Goal: Use online tool/utility: Utilize a website feature to perform a specific function

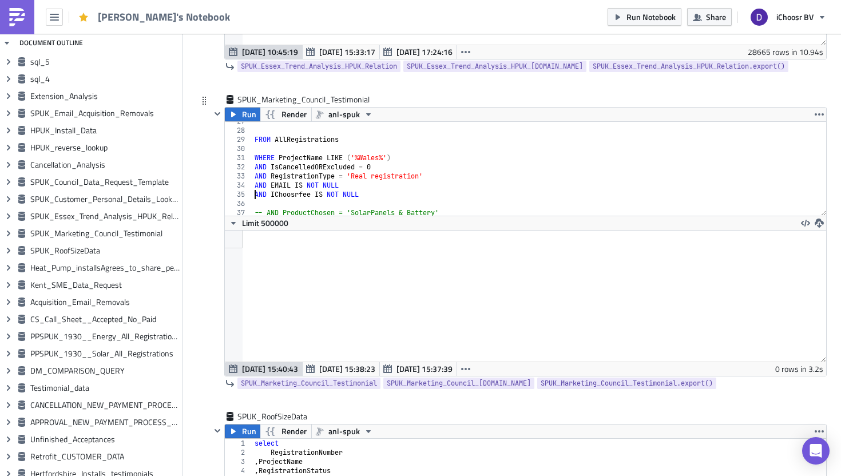
click at [254, 195] on div "FROM AllRegistrations WHERE ProjectName LIKE ( '%Wales%' ) AND IsCancelledORExc…" at bounding box center [539, 173] width 574 height 112
click at [242, 113] on span "Run" at bounding box center [249, 115] width 14 height 14
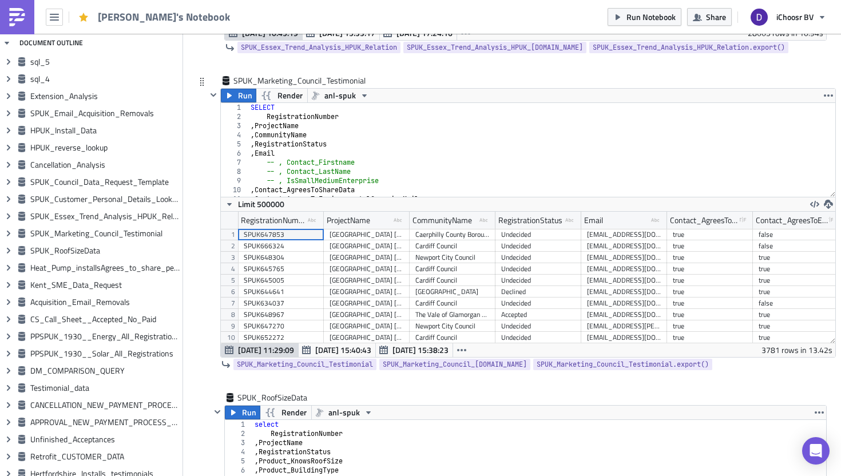
click at [285, 106] on div "SELECT RegistrationNumber , ProjectName , CommunityName , RegistrationStatus , …" at bounding box center [541, 159] width 587 height 112
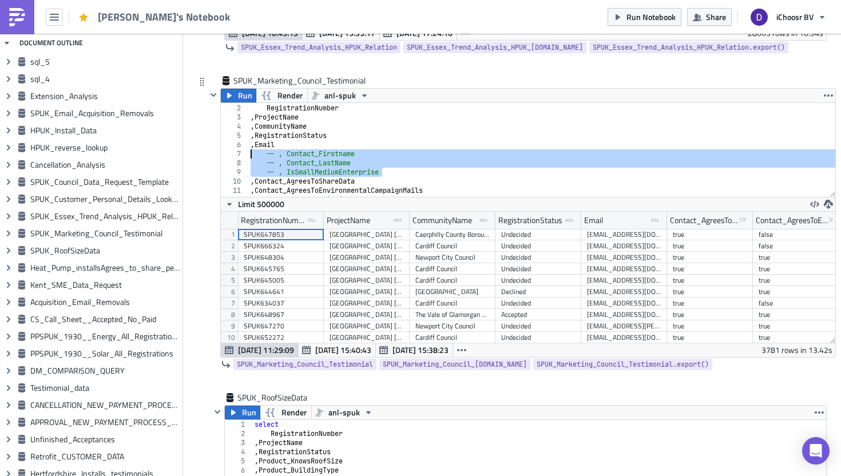
drag, startPoint x: 385, startPoint y: 171, endPoint x: 224, endPoint y: 152, distance: 161.9
click at [224, 152] on div "SELECT * 1 2 3 4 5 6 7 8 9 10 11 12 13 SELECT * RegistrationNumber , ProjectNam…" at bounding box center [528, 150] width 614 height 94
type textarea ", Contact_Firstname , Contact_LastName"
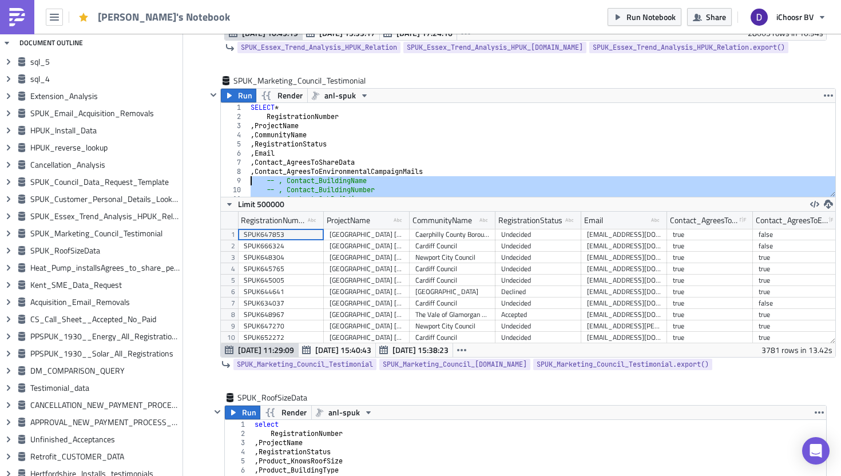
drag, startPoint x: 345, startPoint y: 137, endPoint x: 233, endPoint y: 178, distance: 119.6
click at [233, 178] on div ", Email 1 2 3 4 5 6 7 8 9 10 11 12 SELECT * RegistrationNumber , ProjectName , …" at bounding box center [528, 150] width 614 height 94
type textarea "-- , Contact_BuildingName -- , Contact_BuildingNumber"
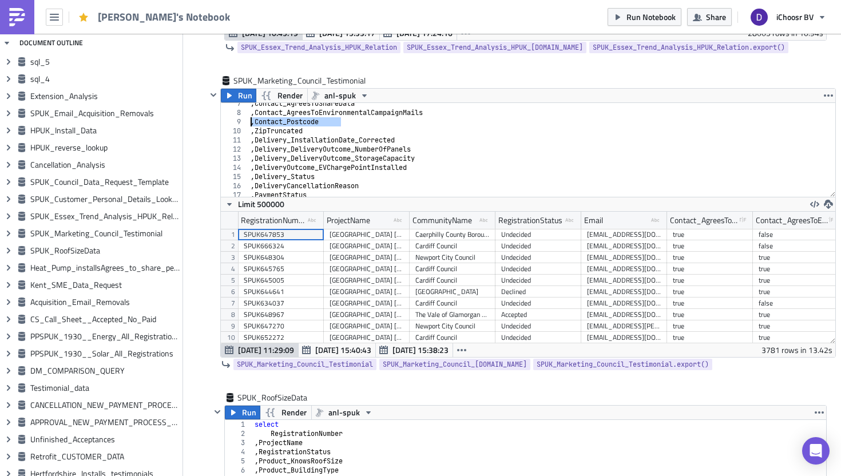
drag, startPoint x: 342, startPoint y: 122, endPoint x: 218, endPoint y: 122, distance: 123.6
click at [221, 122] on div ", Contact_AgreesToEnvironmentalCampaignMails 7 8 9 10 11 12 13 14 [PHONE_NUMBER…" at bounding box center [528, 150] width 614 height 94
type textarea ", Contact_Postcode"
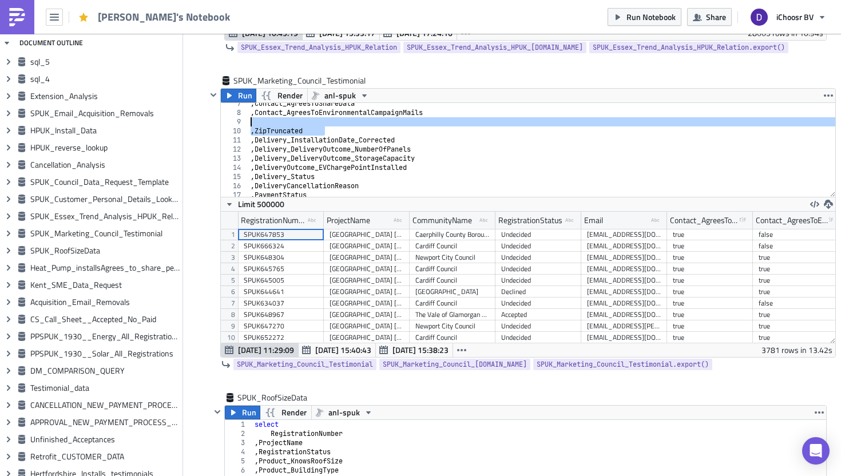
drag, startPoint x: 335, startPoint y: 129, endPoint x: 228, endPoint y: 125, distance: 107.6
click at [228, 125] on div "7 8 9 10 11 12 13 14 [PHONE_NUMBER] , Contact_AgreesToShareData , Contact_Agree…" at bounding box center [528, 150] width 614 height 94
type textarea ", ZipTruncated"
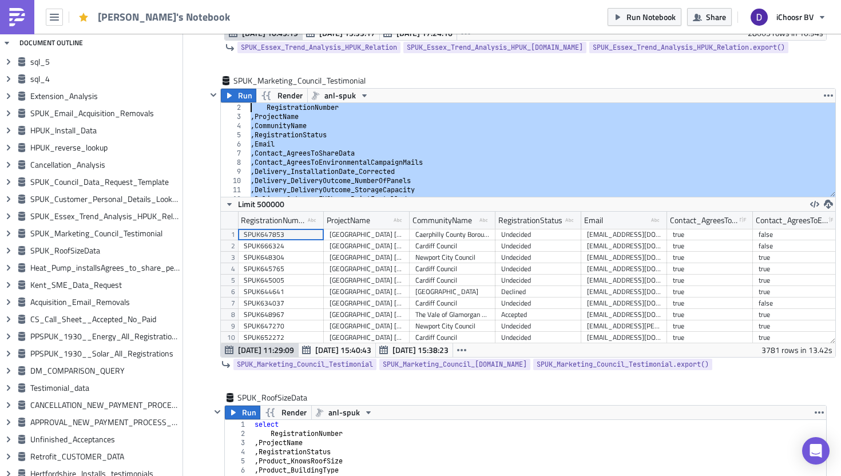
drag, startPoint x: 339, startPoint y: 178, endPoint x: 195, endPoint y: 72, distance: 179.2
click at [261, 130] on div "SELECT * RegistrationNumber , ProjectName , CommunityName , RegistrationStatus …" at bounding box center [541, 159] width 587 height 112
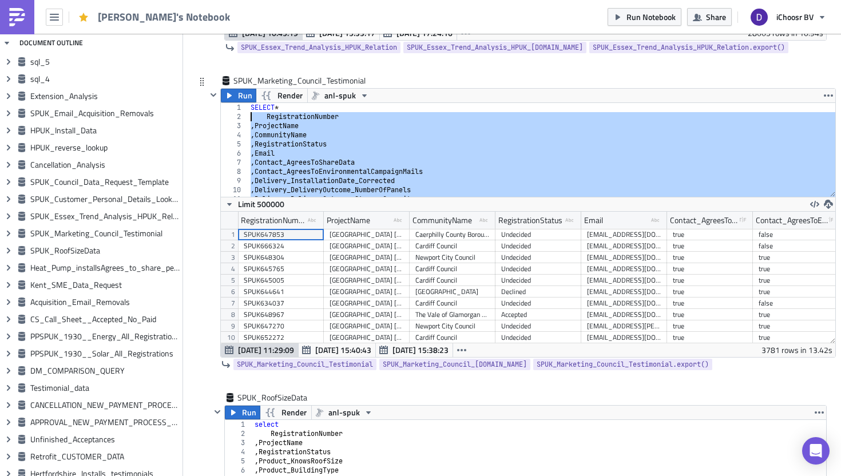
drag, startPoint x: 339, startPoint y: 147, endPoint x: 205, endPoint y: 115, distance: 137.6
click at [207, 115] on div "Run Render anl-spuk , ProjectName 1 2 3 4 5 6 7 8 9 10 11 12 SELECT * Registrat…" at bounding box center [521, 222] width 629 height 269
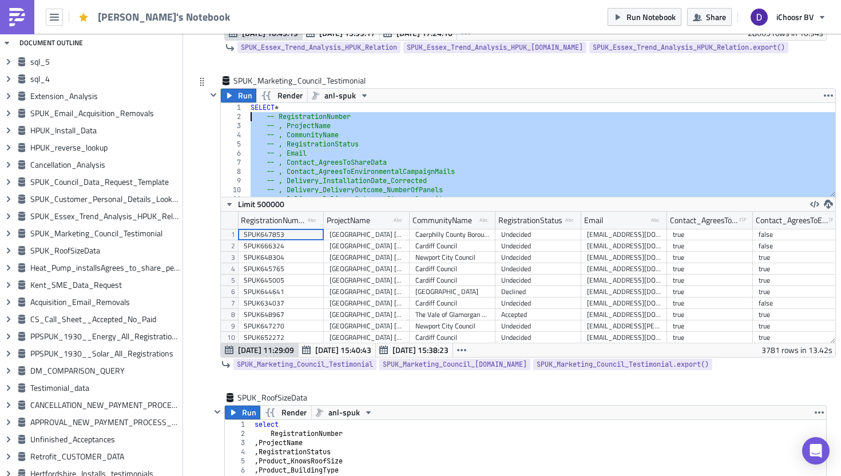
click at [282, 136] on div "SELECT * -- RegistrationNumber -- , ProjectName -- , CommunityName -- , Registr…" at bounding box center [541, 159] width 587 height 112
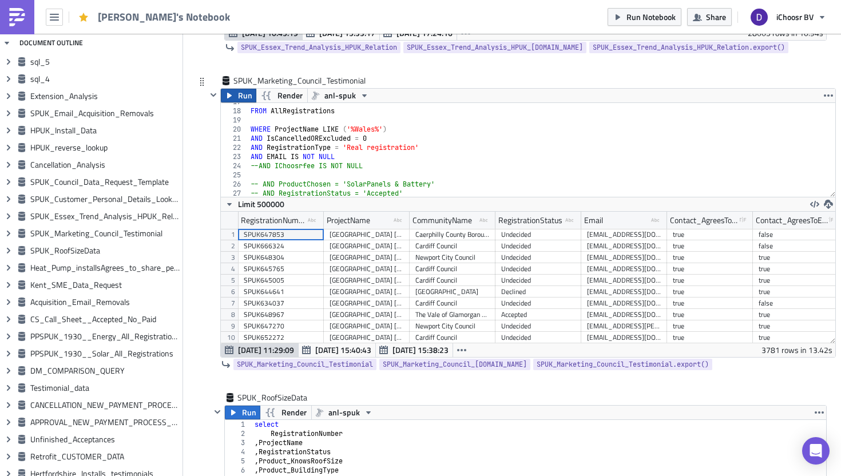
click at [243, 101] on span "Run" at bounding box center [245, 96] width 14 height 14
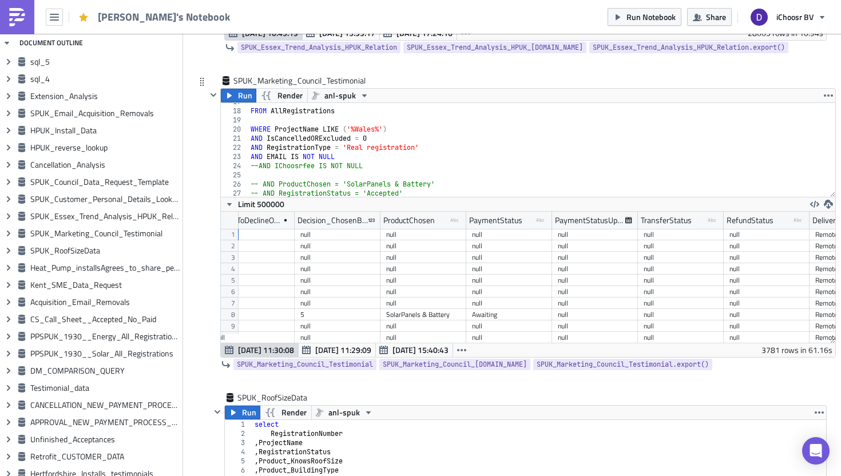
scroll to position [0, 10284]
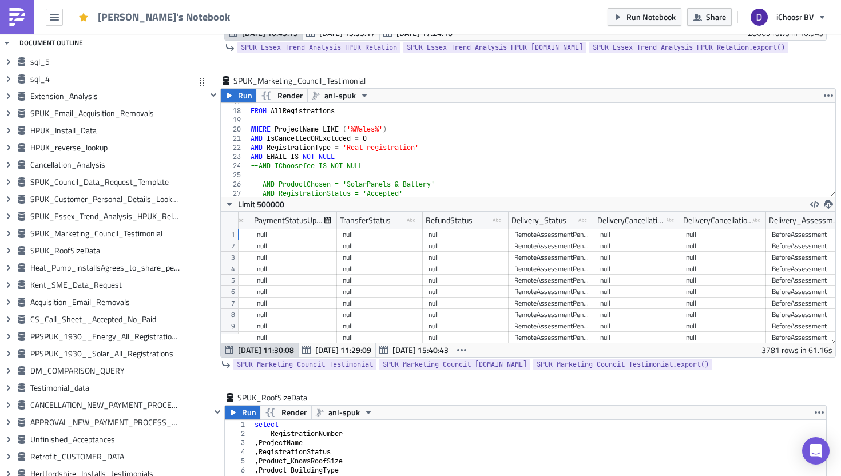
click at [383, 169] on div "FROM AllRegistrations WHERE ProjectName LIKE ( '%Wales%' ) AND IsCancelledORExc…" at bounding box center [541, 153] width 587 height 112
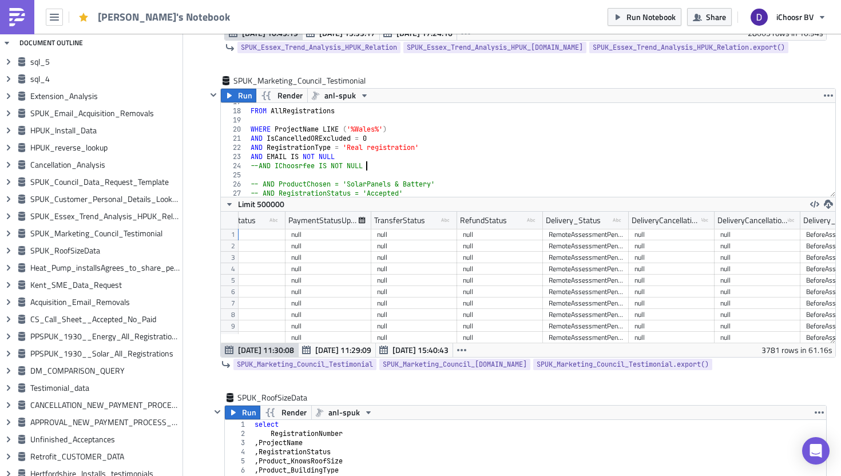
scroll to position [0, 10209]
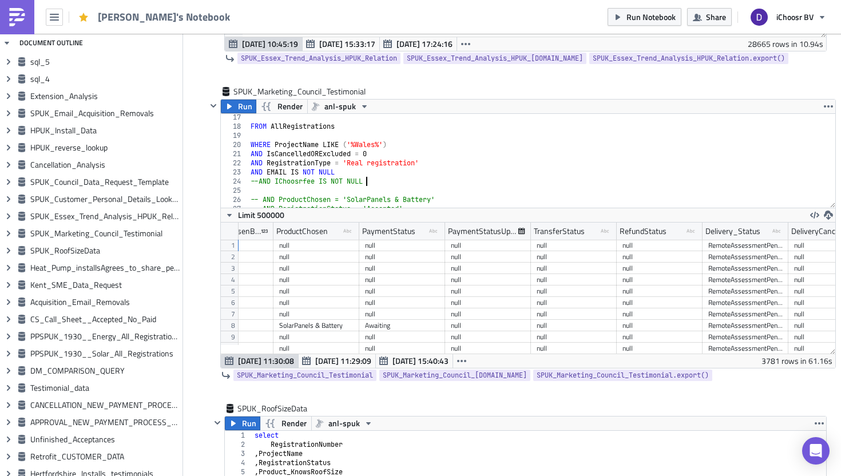
click at [364, 170] on div "FROM AllRegistrations WHERE ProjectName LIKE ( '%Wales%' ) AND IsCancelledORExc…" at bounding box center [541, 169] width 587 height 112
type textarea "AND EMAIL IS NOT NULL"
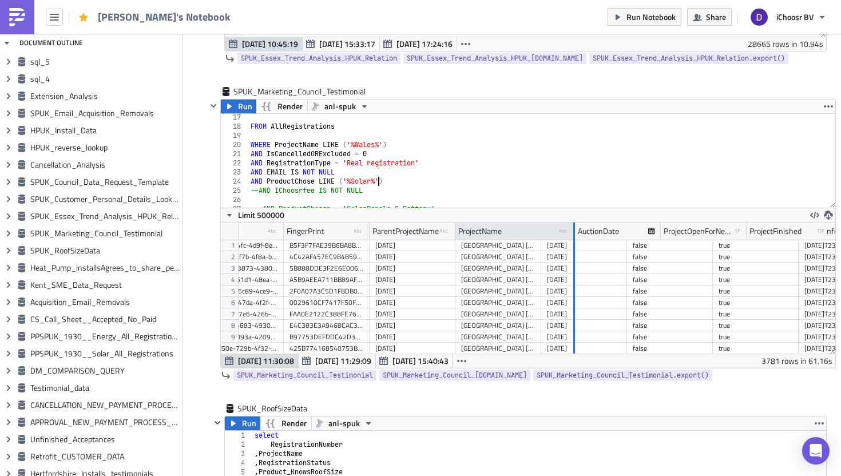
drag, startPoint x: 538, startPoint y: 228, endPoint x: 571, endPoint y: 229, distance: 33.8
click at [573, 229] on div at bounding box center [574, 232] width 2 height 18
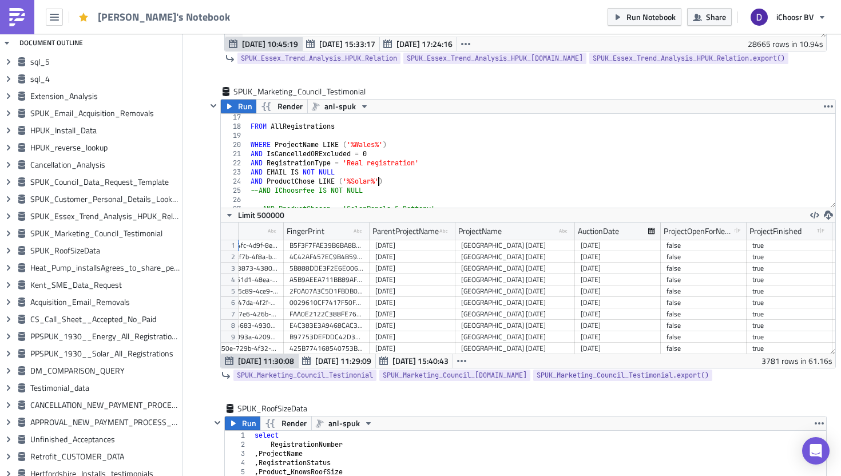
click at [332, 142] on div "FROM AllRegistrations WHERE ProjectName LIKE ( '%Wales%' ) AND IsCancelledORExc…" at bounding box center [541, 169] width 587 height 112
type textarea "WHERE ProjectName = ('%Wales%')"
drag, startPoint x: 379, startPoint y: 139, endPoint x: 335, endPoint y: 139, distance: 44.6
click at [335, 139] on div "FROM AllRegistrations WHERE ProjectName = ( '%Wales%' ) AND IsCancelledORExclud…" at bounding box center [541, 169] width 587 height 112
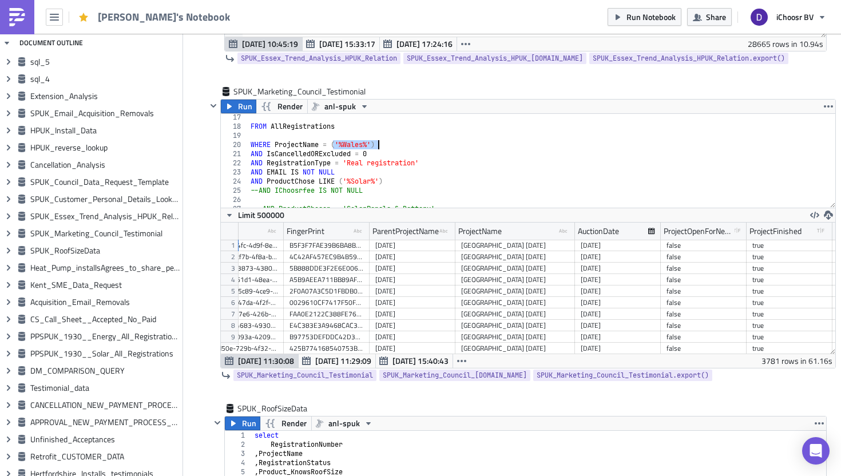
drag, startPoint x: 330, startPoint y: 144, endPoint x: 381, endPoint y: 144, distance: 51.5
click at [381, 144] on div "FROM AllRegistrations WHERE ProjectName = ( '%Wales%' ) AND IsCancelledORExclud…" at bounding box center [541, 169] width 587 height 112
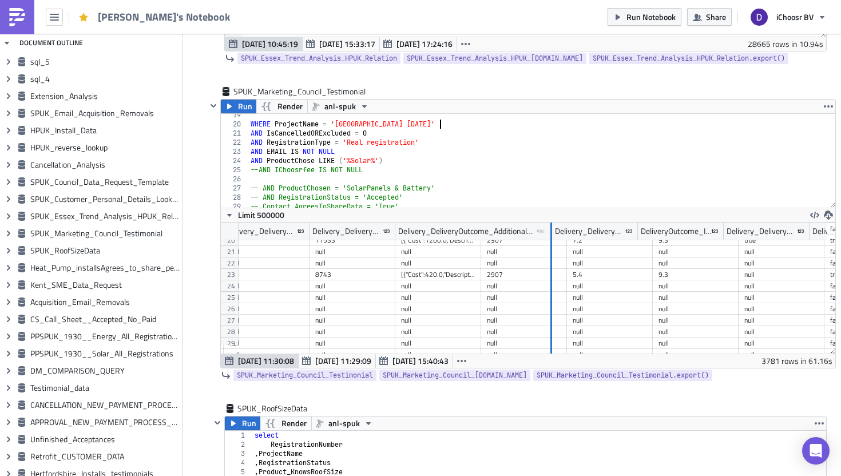
drag, startPoint x: 476, startPoint y: 229, endPoint x: 546, endPoint y: 247, distance: 72.4
click at [546, 247] on div "Delivery_InstallationDate_Corrected Delivery_InstallationDate_Original_As_Strin…" at bounding box center [528, 288] width 614 height 131
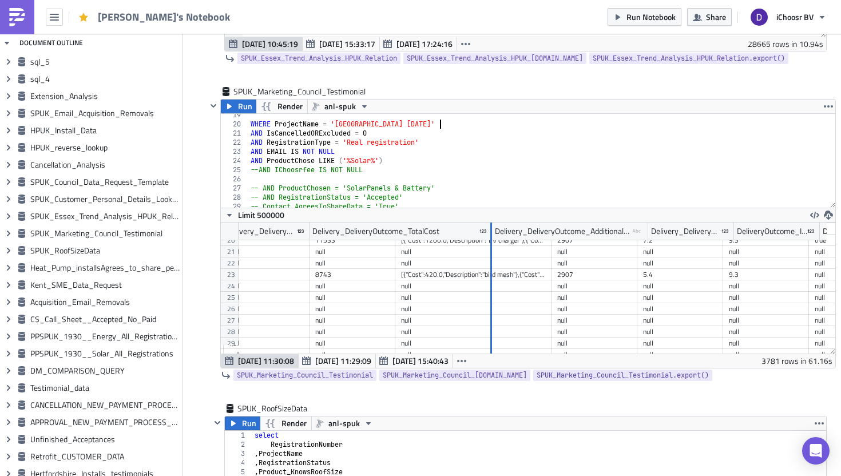
drag, startPoint x: 390, startPoint y: 228, endPoint x: 471, endPoint y: 247, distance: 83.8
click at [474, 247] on div "Delivery_InstallationDate_Corrected Delivery_InstallationDate_Original_As_Strin…" at bounding box center [528, 288] width 614 height 131
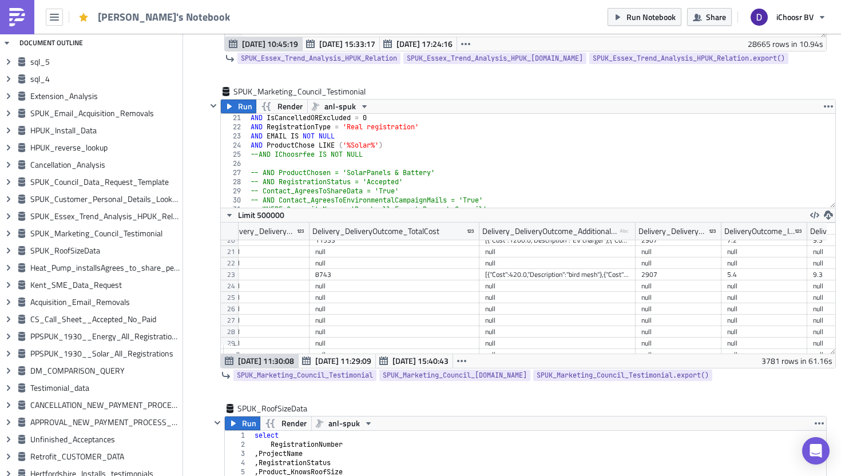
click at [250, 154] on div "AND IsCancelledORExcluded = 0 AND RegistrationType = 'Real registration' AND EM…" at bounding box center [541, 169] width 587 height 112
drag, startPoint x: 250, startPoint y: 154, endPoint x: 359, endPoint y: 154, distance: 109.3
click at [359, 154] on div "AND IsCancelledORExcluded = 0 AND RegistrationType = 'Real registration' AND EM…" at bounding box center [541, 169] width 587 height 112
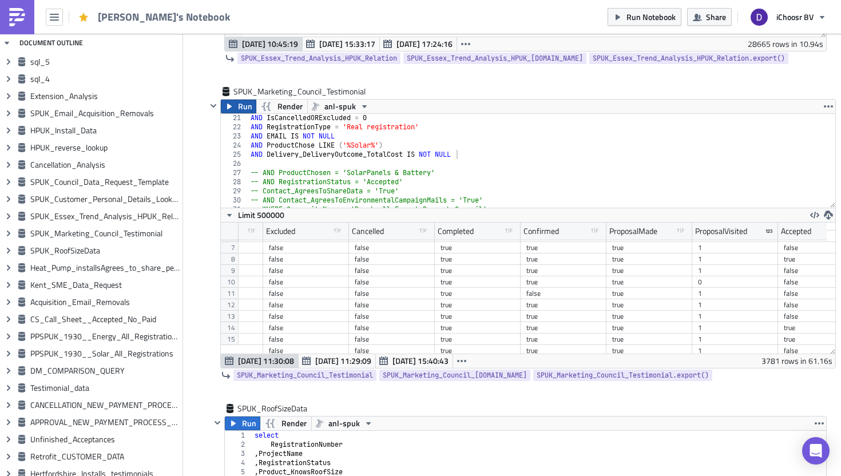
click at [229, 102] on icon "button" at bounding box center [229, 106] width 9 height 9
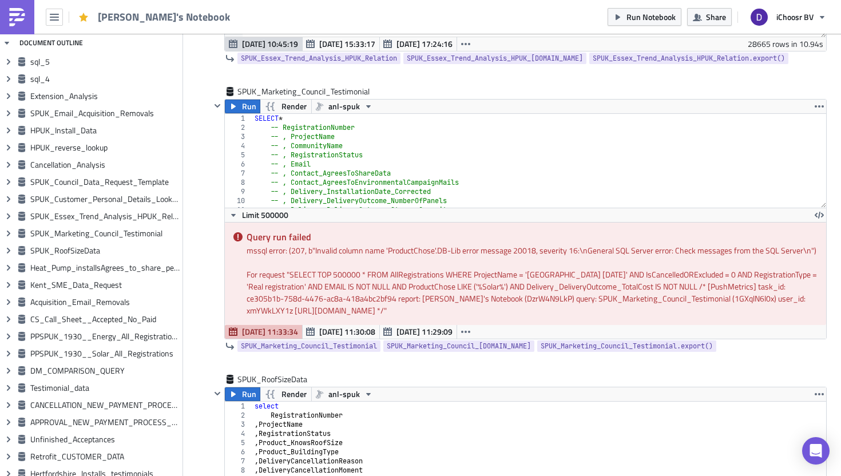
click at [291, 121] on div "SELECT * -- RegistrationNumber -- , ProjectName -- , CommunityName -- , Registr…" at bounding box center [539, 170] width 574 height 112
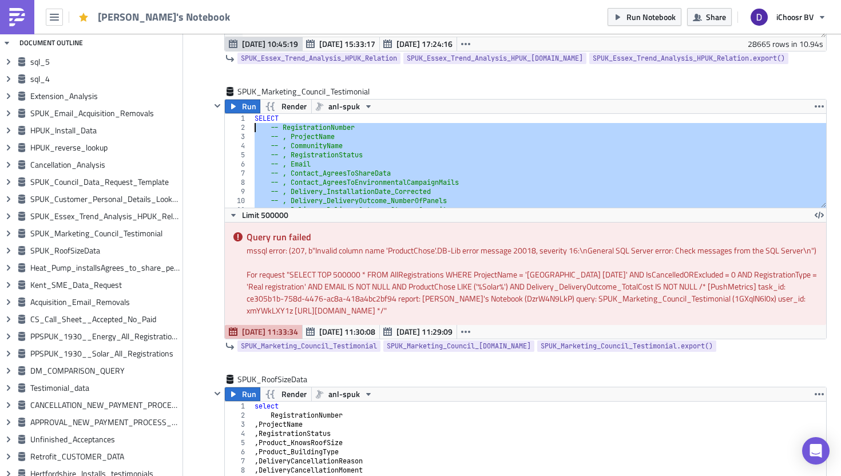
drag, startPoint x: 352, startPoint y: 187, endPoint x: 225, endPoint y: 126, distance: 140.5
click at [225, 126] on div "SELECT 1 2 3 4 5 6 7 8 9 10 11 12 SELECT -- RegistrationNumber -- , ProjectName…" at bounding box center [525, 161] width 601 height 94
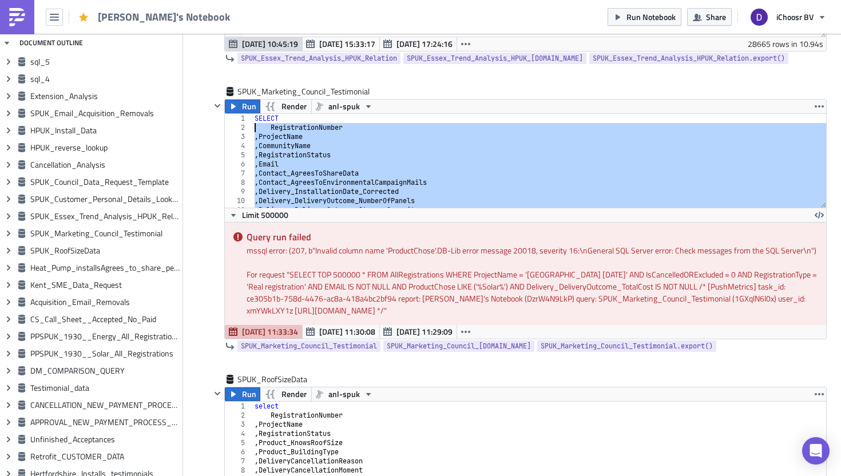
click at [292, 172] on div "SELECT RegistrationNumber , ProjectName , CommunityName , RegistrationStatus , …" at bounding box center [539, 170] width 574 height 112
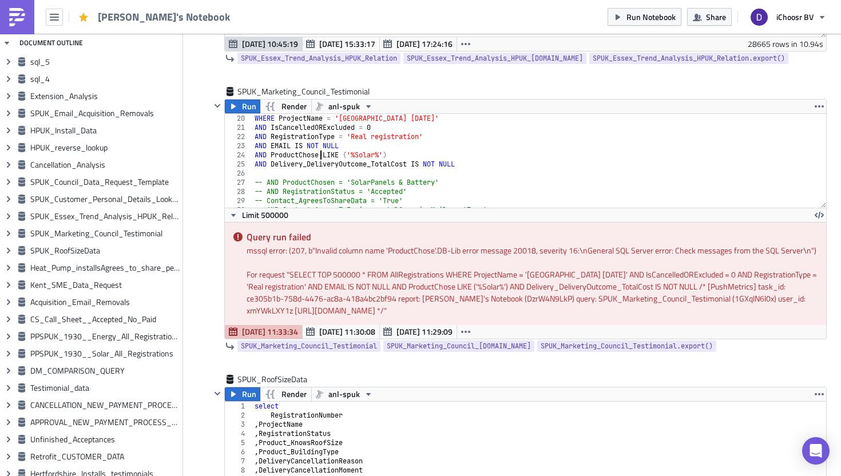
click at [319, 156] on div "WHERE ProjectName = '[GEOGRAPHIC_DATA] [DATE]' AND IsCancelledORExcluded = 0 AN…" at bounding box center [539, 170] width 574 height 112
type textarea "AND ProductChosen LIKE ('%Solar%')"
click at [249, 109] on span "Run" at bounding box center [249, 107] width 14 height 14
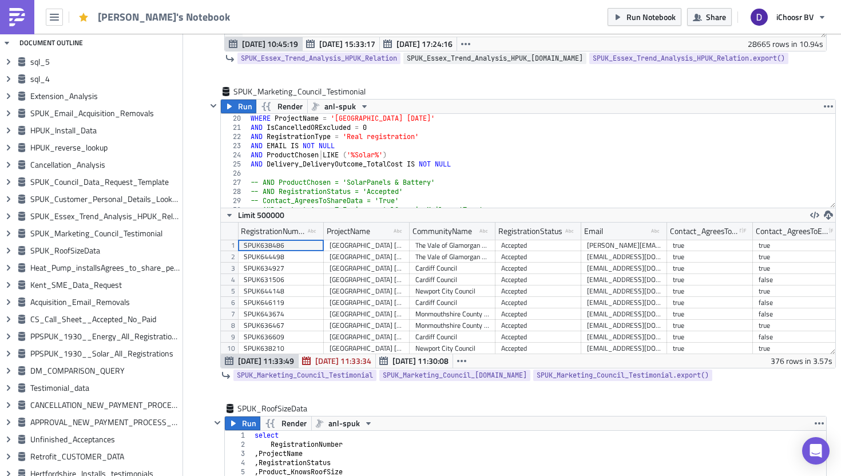
scroll to position [131, 614]
click at [824, 215] on icon "button" at bounding box center [828, 215] width 9 height 9
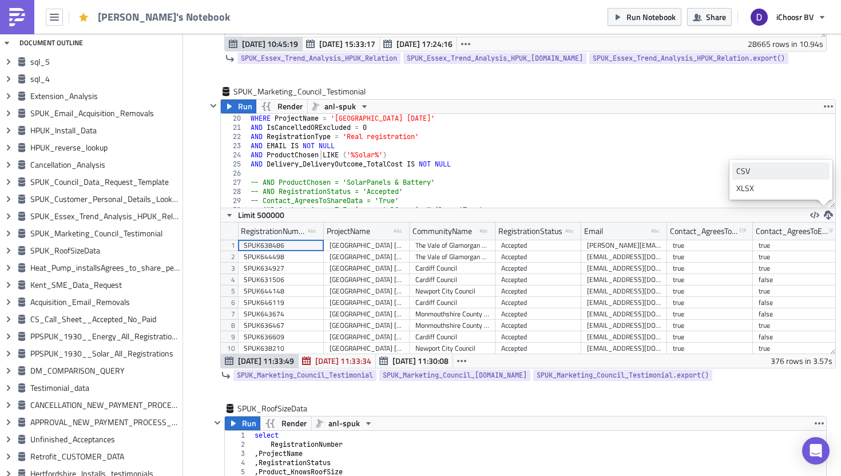
click at [749, 176] on div "CSV" at bounding box center [780, 170] width 89 height 11
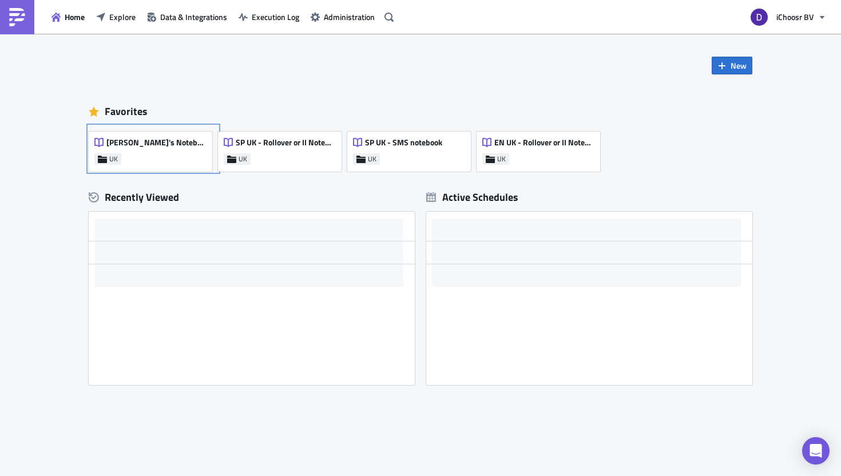
click at [171, 156] on div "[PERSON_NAME]'s Notebook UK" at bounding box center [151, 152] width 124 height 40
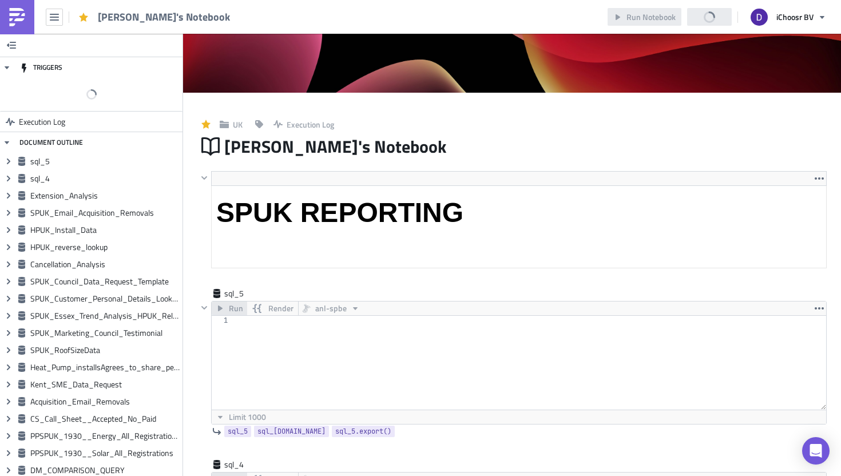
scroll to position [133, 0]
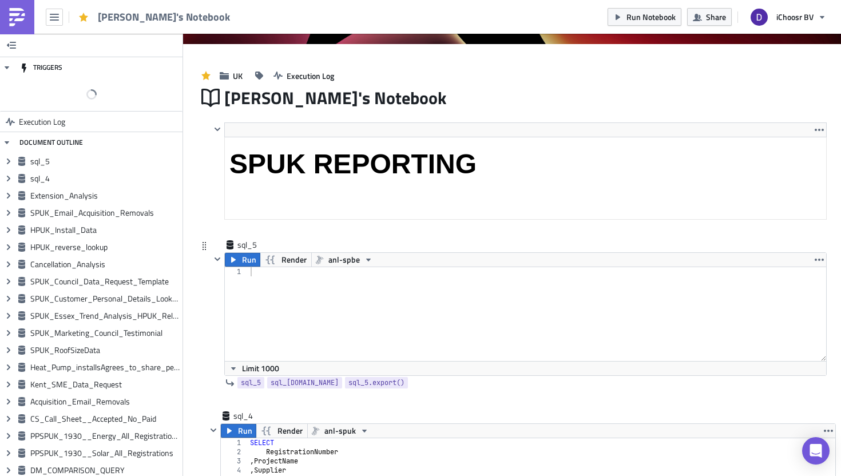
click at [253, 267] on div at bounding box center [544, 323] width 592 height 112
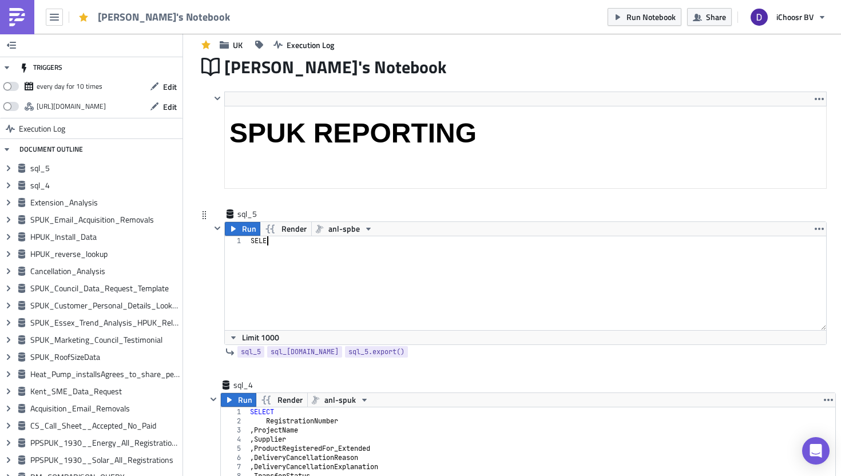
scroll to position [0, 0]
type textarea "SELECT"
type textarea "REgistrationNumber,"
type textarea "REgistrationNumber"
type textarea ", Email"
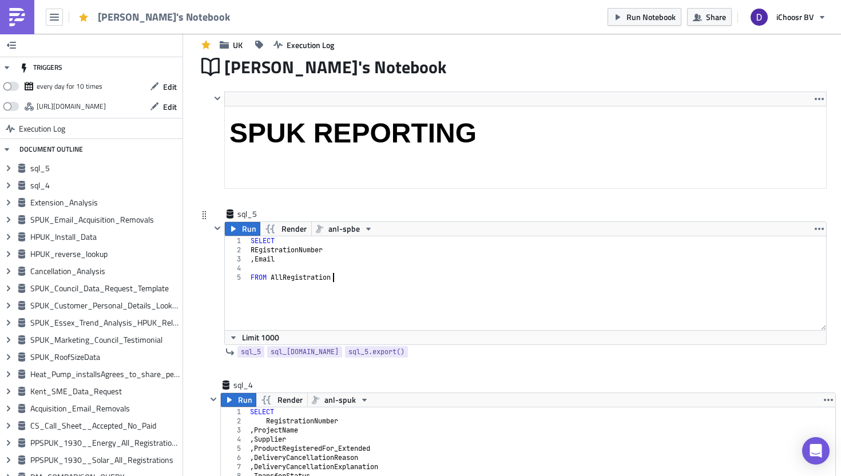
type textarea "FROM AllRegistrations"
paste textarea "'tony@evanstmd.plus.com', )"
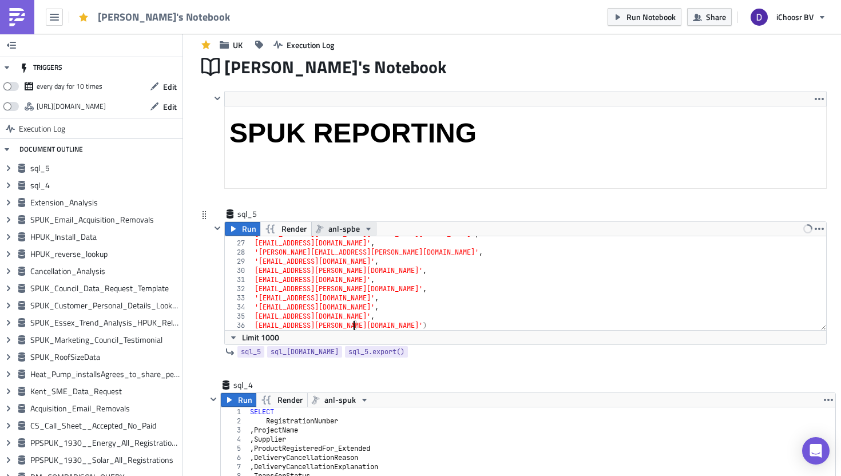
click at [353, 229] on span "anl-spbe" at bounding box center [343, 229] width 31 height 14
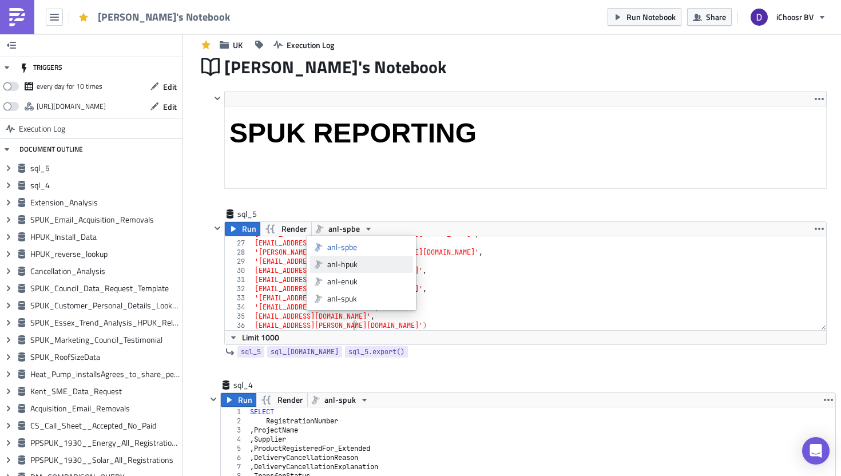
click at [355, 265] on div "anl-hpuk" at bounding box center [368, 264] width 82 height 11
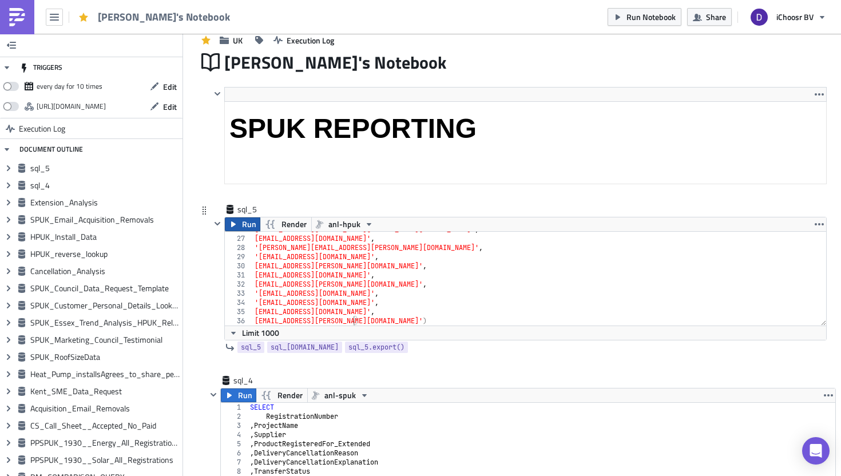
click at [245, 221] on span "Run" at bounding box center [249, 224] width 14 height 14
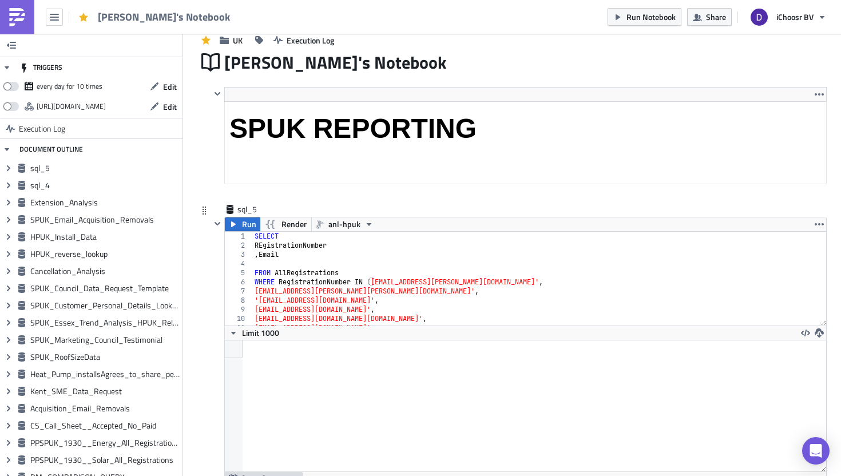
click at [259, 246] on div "SELECT REgistrationNumber , Email FROM AllRegistrations WHERE RegistrationNumbe…" at bounding box center [535, 288] width 566 height 112
click at [302, 272] on div "SELECT RegistrationNumber , Email FROM AllRegistrations WHERE RegistrationNumbe…" at bounding box center [535, 288] width 566 height 112
click at [251, 225] on span "Run" at bounding box center [249, 224] width 14 height 14
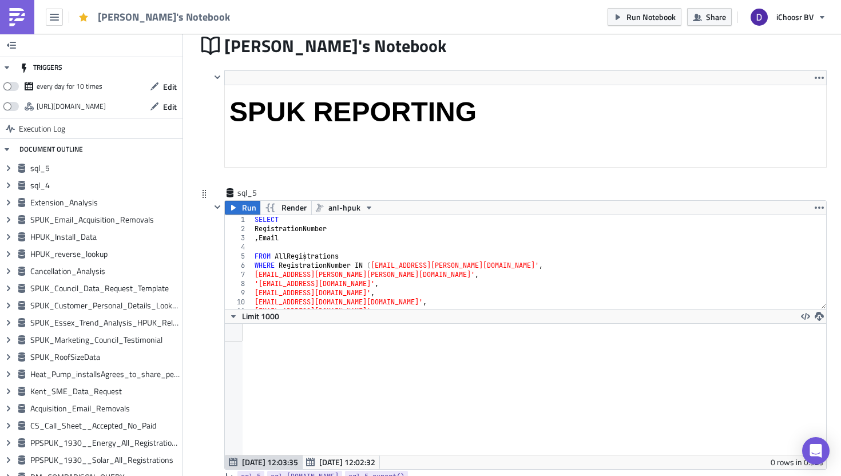
scroll to position [131, 601]
click at [289, 236] on div "SELECT RegistrationNumber , Email FROM AllRegistrations WHERE RegistrationNumbe…" at bounding box center [535, 271] width 566 height 112
click at [260, 235] on div "SELECT RegistrationNumber , Email FROM AllRegistrations WHERE RegistrationNumbe…" at bounding box center [535, 271] width 566 height 112
click at [275, 252] on div "SELECT RegistrationNumber , Email FROM AllRegistrations WHERE RegistrationNumbe…" at bounding box center [535, 271] width 566 height 112
click at [284, 252] on div "SELECT RegistrationNumber , Email FROM AllRegistrations WHERE RegistrationNumbe…" at bounding box center [535, 271] width 566 height 112
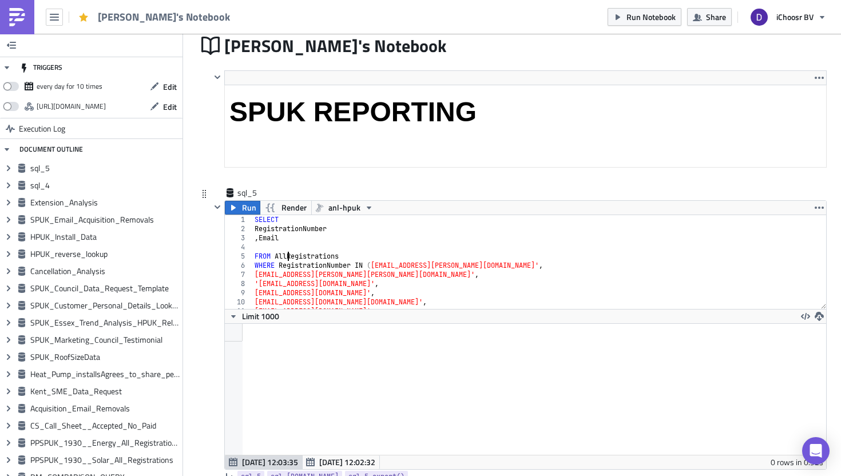
scroll to position [0, 0]
click at [284, 220] on div "SELECT RegistrationNumber , Email FROM AllRegistrations WHERE RegistrationNumbe…" at bounding box center [535, 271] width 566 height 112
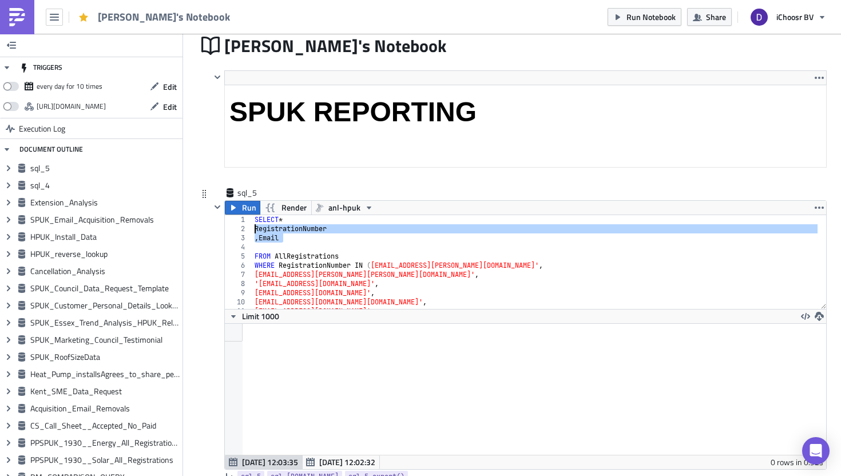
drag, startPoint x: 287, startPoint y: 241, endPoint x: 238, endPoint y: 233, distance: 49.9
click at [238, 233] on div "SELECT * 1 2 3 4 5 6 7 8 9 10 11 12 SELECT * RegistrationNumber , Email FROM Al…" at bounding box center [525, 262] width 601 height 94
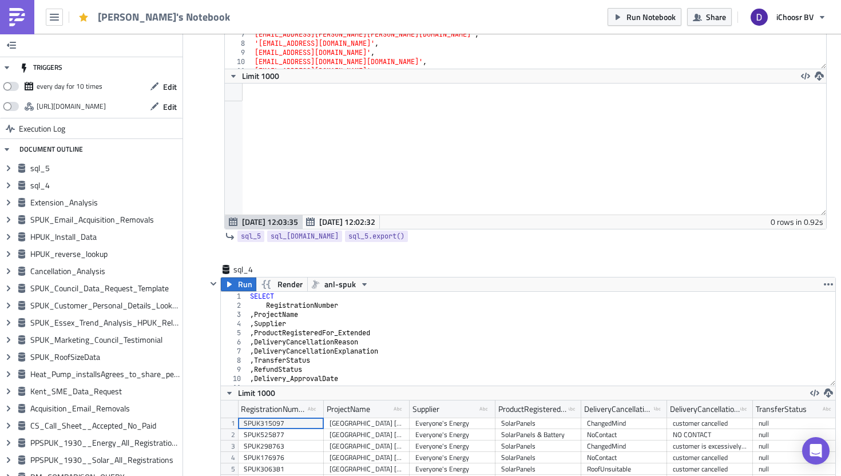
scroll to position [285, 0]
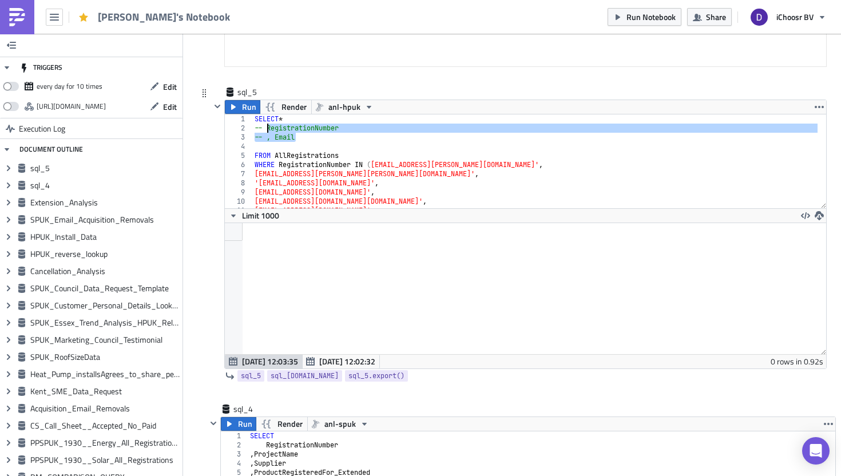
click at [198, 186] on div "sql_5 Run Render anl-hpuk -- RegistrationNumber -- , Email 1 2 3 4 5 6 7 8 9 10…" at bounding box center [511, 244] width 629 height 317
click at [242, 103] on span "Run" at bounding box center [249, 107] width 14 height 14
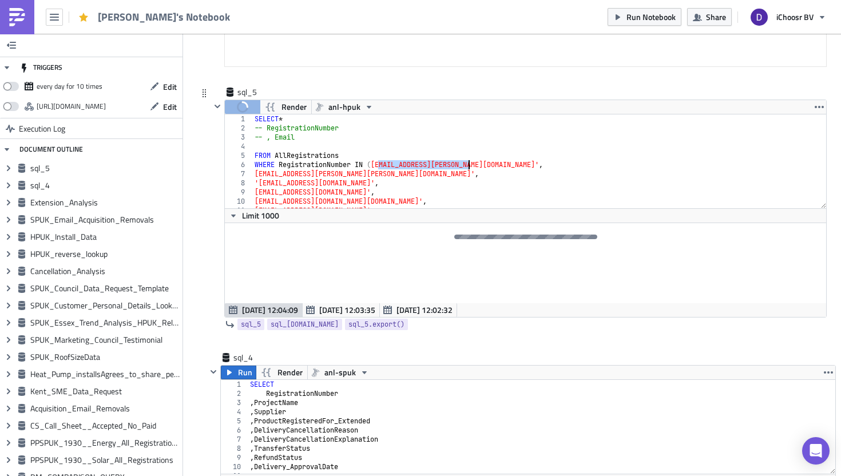
drag, startPoint x: 376, startPoint y: 162, endPoint x: 465, endPoint y: 166, distance: 88.7
click at [465, 166] on div "SELECT * -- RegistrationNumber -- , Email FROM AllRegistrations WHERE Registrat…" at bounding box center [535, 170] width 566 height 112
click at [315, 128] on div "SELECT * -- RegistrationNumber -- , Email FROM AllRegistrations WHERE Registrat…" at bounding box center [535, 170] width 566 height 112
click at [342, 130] on div "SELECT * -- RegistrationNumber -- , Email FROM AllRegistrations WHERE Registrat…" at bounding box center [535, 170] width 566 height 112
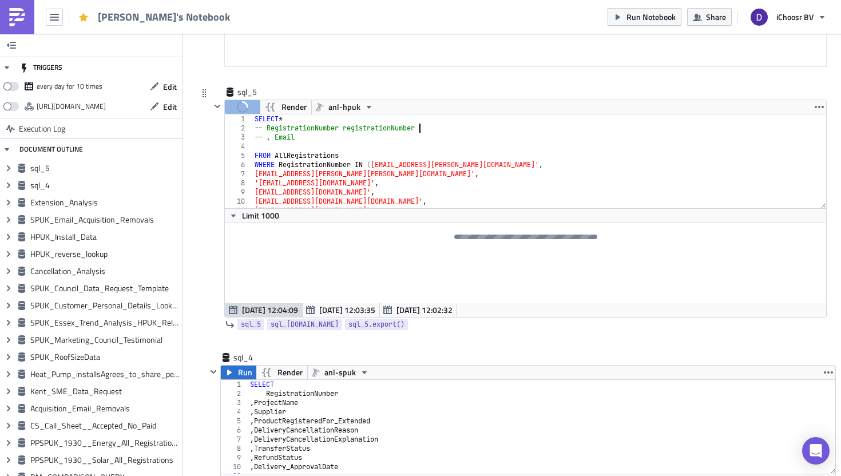
click at [347, 129] on div "SELECT * -- RegistrationNumber registrationNumber -- , Email FROM AllRegistrati…" at bounding box center [535, 170] width 566 height 112
click at [357, 129] on div "SELECT * -- RegistrationNumber RegistrationNumber -- , Email FROM AllRegistrati…" at bounding box center [535, 170] width 566 height 112
click at [303, 129] on div "SELECT * -- RegistrationNumber RegistrationNumber -- , Email FROM AllRegistrati…" at bounding box center [535, 170] width 566 height 112
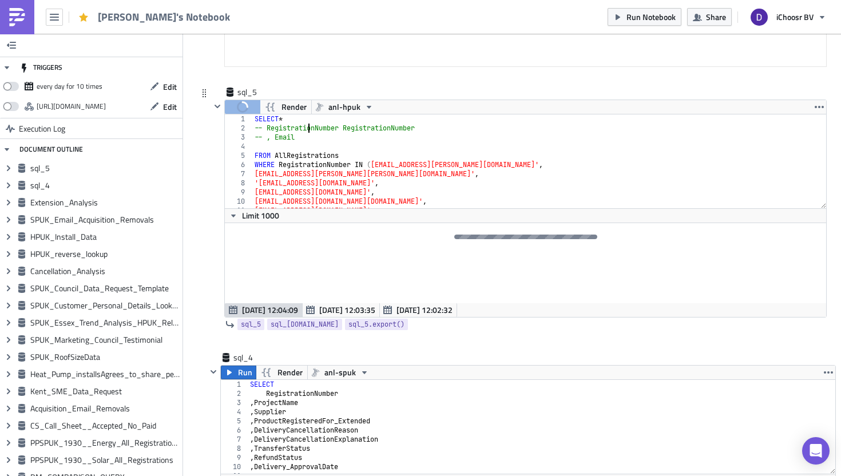
click at [303, 129] on div "SELECT * -- RegistrationNumber RegistrationNumber -- , Email FROM AllRegistrati…" at bounding box center [535, 170] width 566 height 112
paste textarea "WHERE RegistrationNumber IN ('r.s.d.murphy@gmail.com',"
click at [296, 161] on div "SELECT * -- RegistrationNumber RegistrationNumber -- , Email FROM AllRegistrati…" at bounding box center [535, 170] width 566 height 112
paste textarea "FROM AllRegistrations"
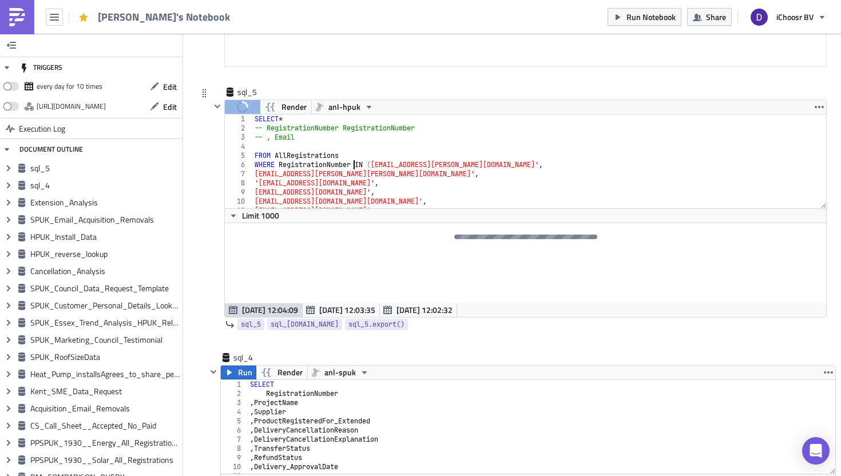
click at [293, 153] on div "SELECT * -- RegistrationNumber RegistrationNumber -- , Email FROM AllRegistrati…" at bounding box center [535, 170] width 566 height 112
click at [287, 153] on div "SELECT * -- RegistrationNumber RegistrationNumber -- , Email FROM AllRegistrati…" at bounding box center [535, 170] width 566 height 112
click at [300, 153] on div "SELECT * -- RegistrationNumber RegistrationNumber -- , Email FROM AllRegistrati…" at bounding box center [535, 170] width 566 height 112
click at [305, 153] on div "SELECT * -- RegistrationNumber RegistrationNumber -- , Email FROM AllRegistrati…" at bounding box center [535, 170] width 566 height 112
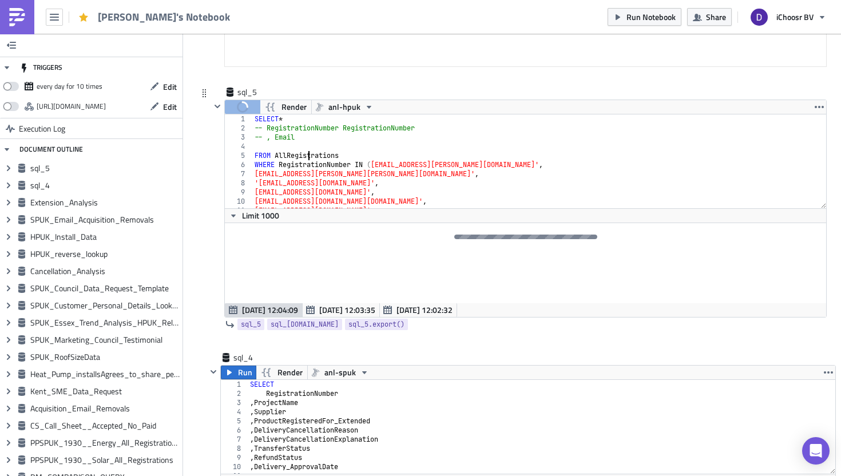
click at [316, 154] on div "SELECT * -- RegistrationNumber RegistrationNumber -- , Email FROM AllRegistrati…" at bounding box center [535, 170] width 566 height 112
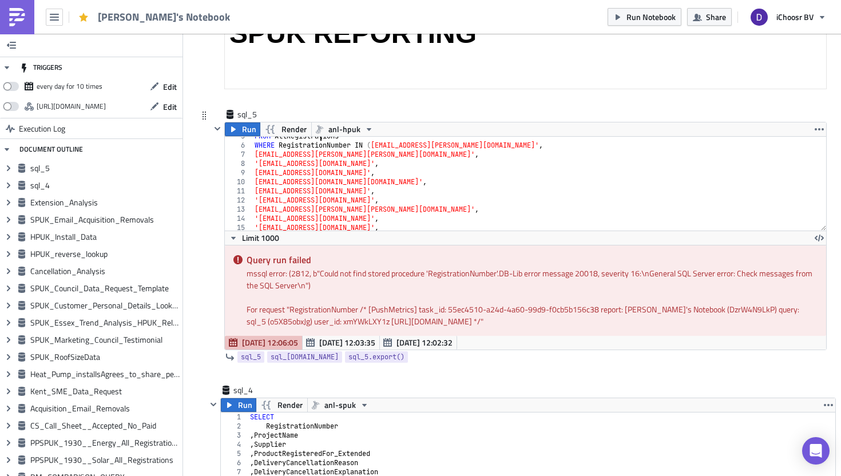
scroll to position [0, 0]
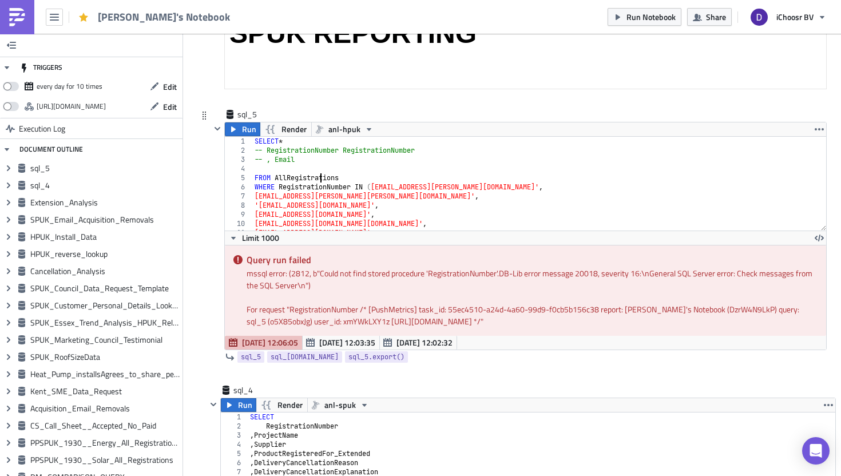
click at [252, 141] on div "SELECT * -- RegistrationNumber RegistrationNumber -- , Email FROM AllRegistrati…" at bounding box center [535, 193] width 566 height 112
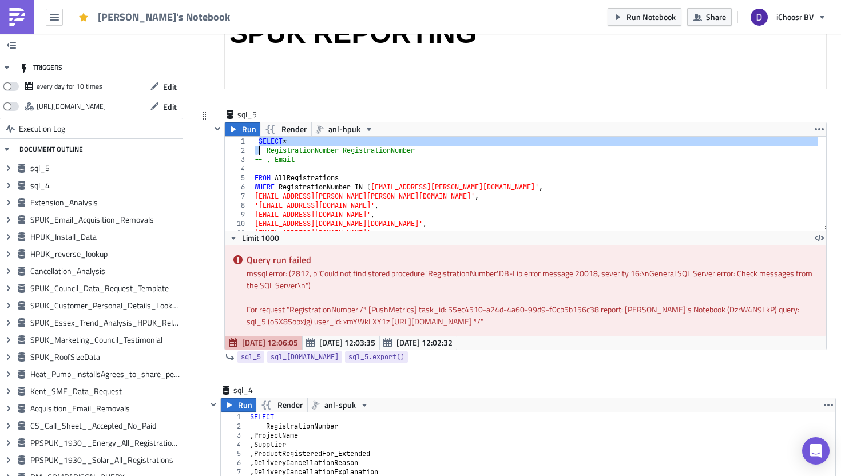
type textarea "'apsblackmore@btinternet.com', 'tony@evanstmd.plus.com')"
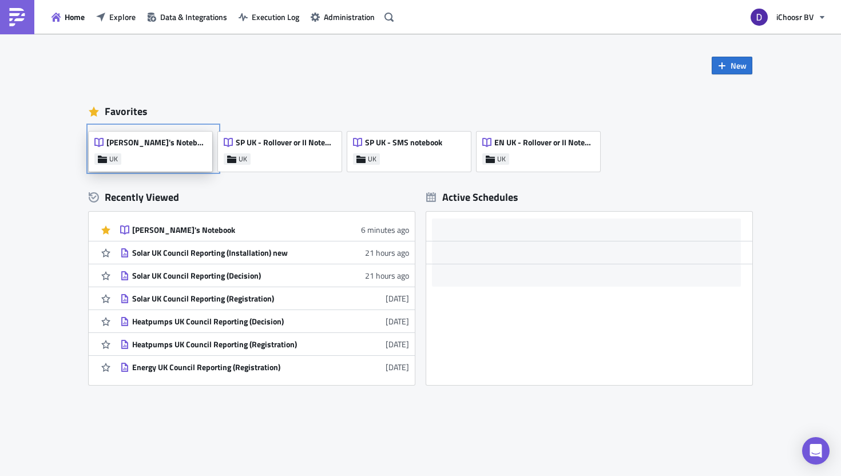
click at [149, 140] on span "[PERSON_NAME]'s Notebook" at bounding box center [156, 142] width 100 height 10
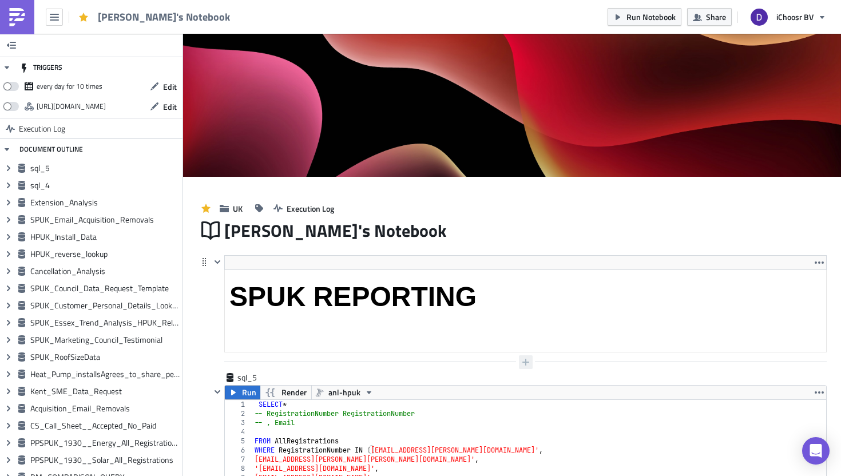
click at [523, 363] on icon "button" at bounding box center [525, 362] width 9 height 9
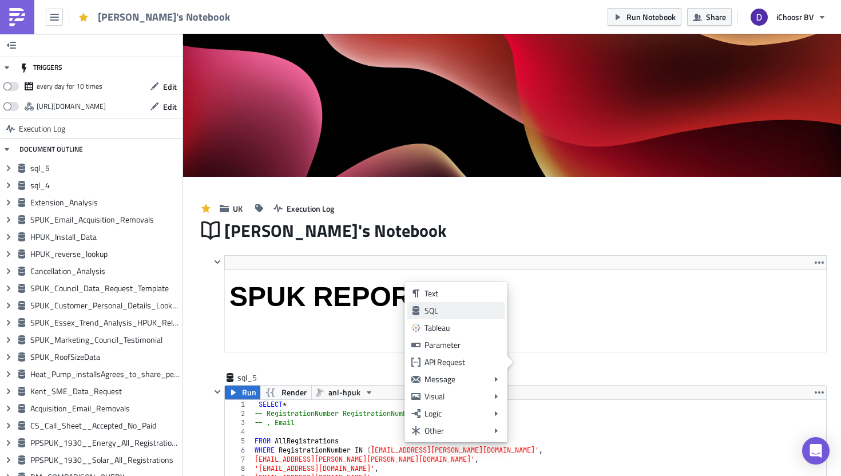
click at [451, 309] on div "SQL" at bounding box center [462, 310] width 76 height 11
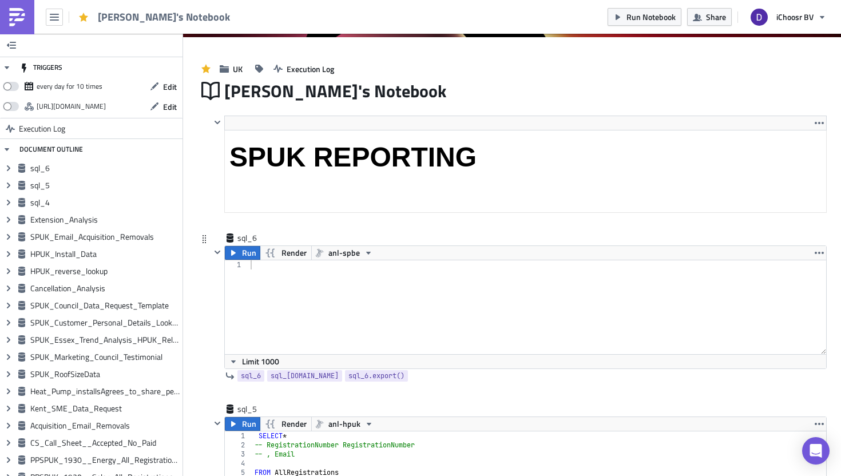
click at [274, 292] on div at bounding box center [537, 316] width 578 height 112
click at [330, 260] on div at bounding box center [537, 316] width 578 height 112
click at [338, 257] on span "anl-spbe" at bounding box center [343, 253] width 31 height 14
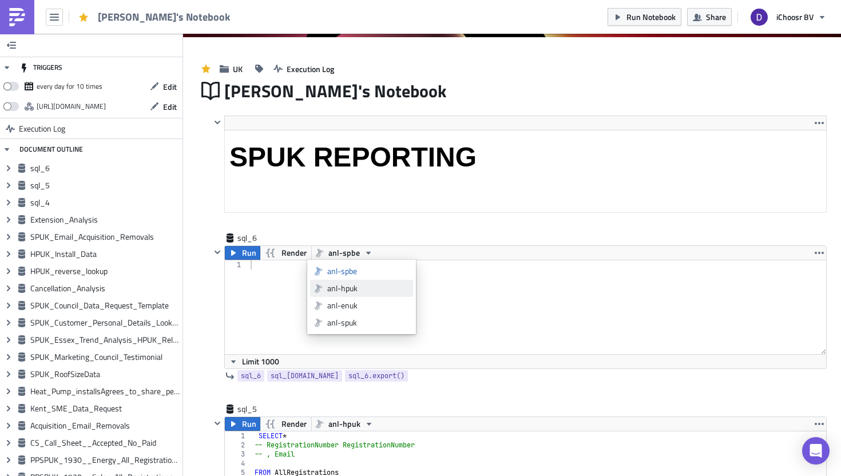
click at [334, 291] on div "anl-hpuk" at bounding box center [368, 288] width 82 height 11
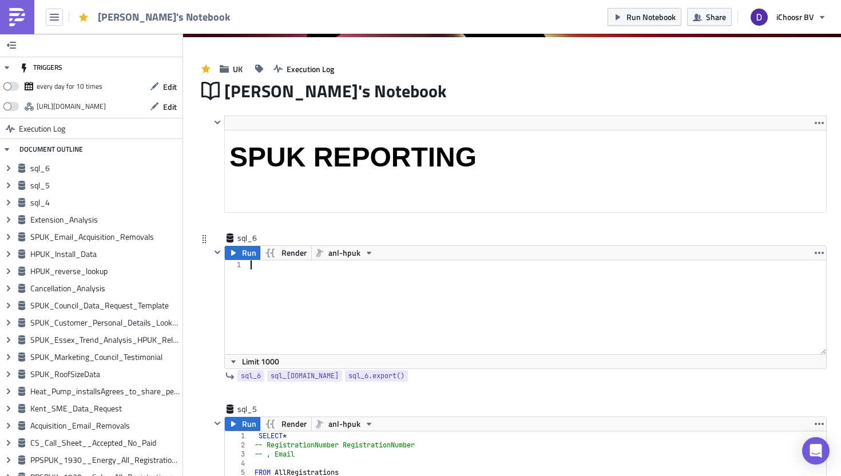
click at [281, 283] on div at bounding box center [537, 316] width 578 height 112
paste textarea "'tony@evanstmd.plus.com')"
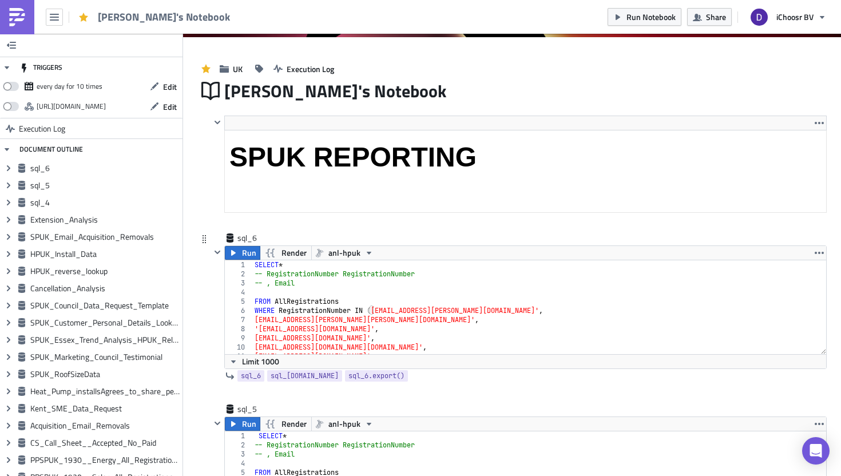
click at [283, 265] on div "SELECT * -- RegistrationNumber RegistrationNumber -- , Email FROM AllRegistrati…" at bounding box center [535, 316] width 566 height 112
click at [265, 274] on div "SELECT -- RegistrationNumber RegistrationNumber -- , Email FROM AllRegistration…" at bounding box center [535, 316] width 566 height 112
click at [264, 287] on div "SELECT RegistrationNumber RegistrationNumber -- , Email FROM AllRegistrations W…" at bounding box center [535, 316] width 566 height 112
click at [360, 272] on div "SELECT RegistrationNumber RegistrationNumber , Email FROM AllRegistrations WHER…" at bounding box center [535, 316] width 566 height 112
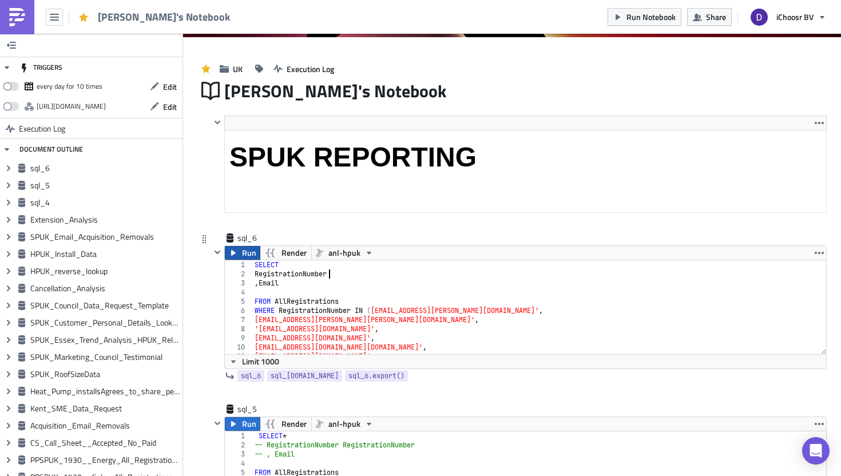
click at [235, 248] on icon "button" at bounding box center [233, 252] width 9 height 9
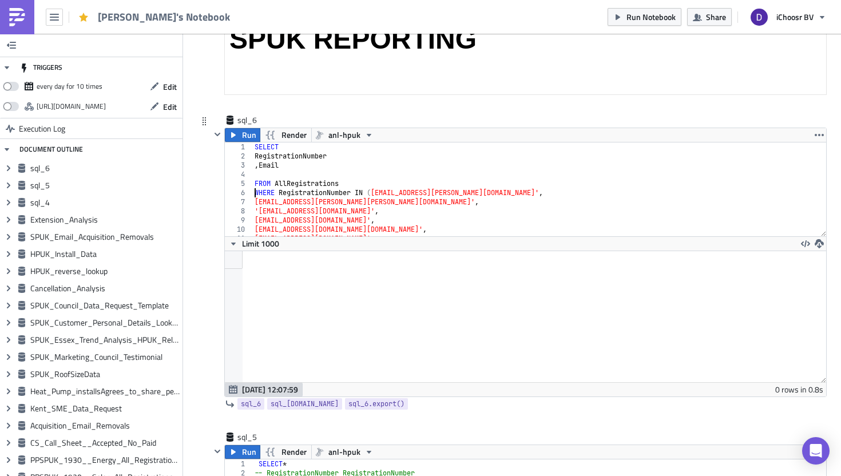
click at [253, 192] on div "SELECT RegistrationNumber , Email FROM AllRegistrations WHERE RegistrationNumbe…" at bounding box center [535, 198] width 566 height 112
click at [252, 144] on div "SELECT RegistrationNumber , Email FROM AllRegistrations WHERE RegistrationNumbe…" at bounding box center [535, 198] width 566 height 112
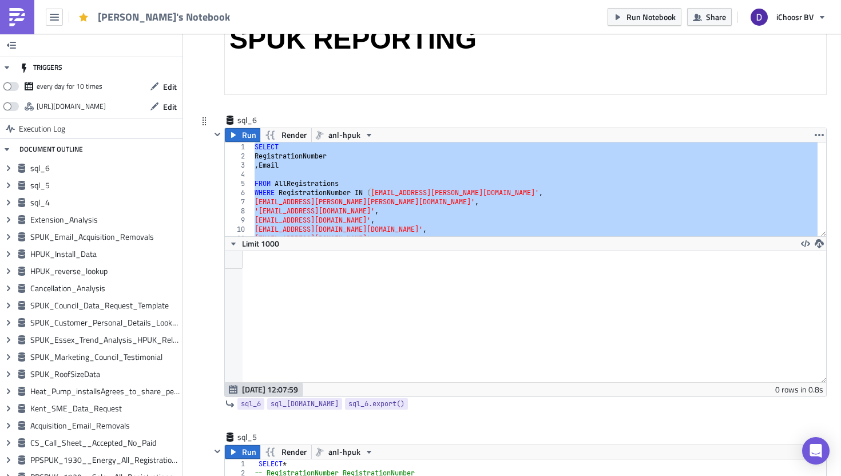
click at [296, 190] on div "SELECT RegistrationNumber , Email FROM AllRegistrations WHERE RegistrationNumbe…" at bounding box center [535, 198] width 566 height 112
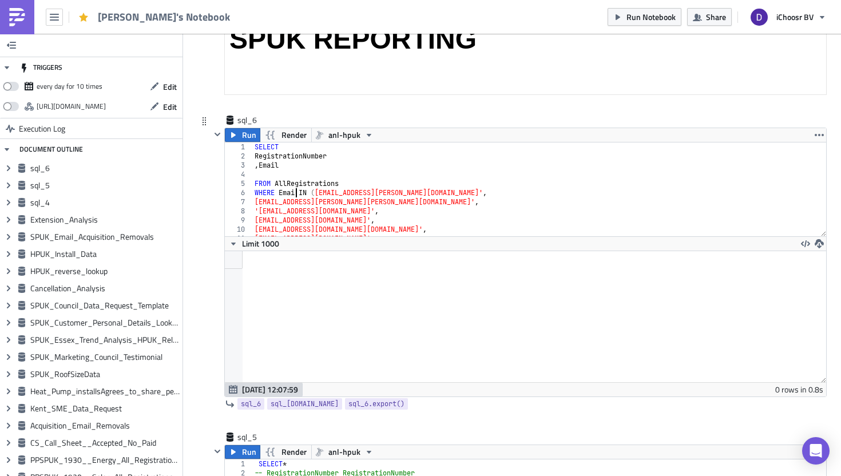
scroll to position [0, 3]
type textarea "WHERE Email IN ('r.s.d.murphy@gmail.com',"
click at [245, 140] on span "Run" at bounding box center [249, 135] width 14 height 14
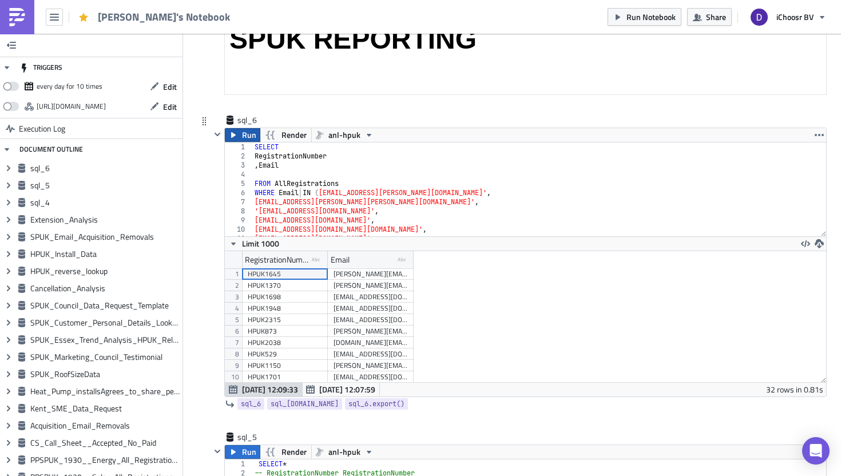
scroll to position [131, 601]
click at [821, 244] on button "button" at bounding box center [819, 244] width 14 height 14
click at [738, 196] on div "CSV" at bounding box center [771, 199] width 89 height 11
